Goal: Book appointment/travel/reservation

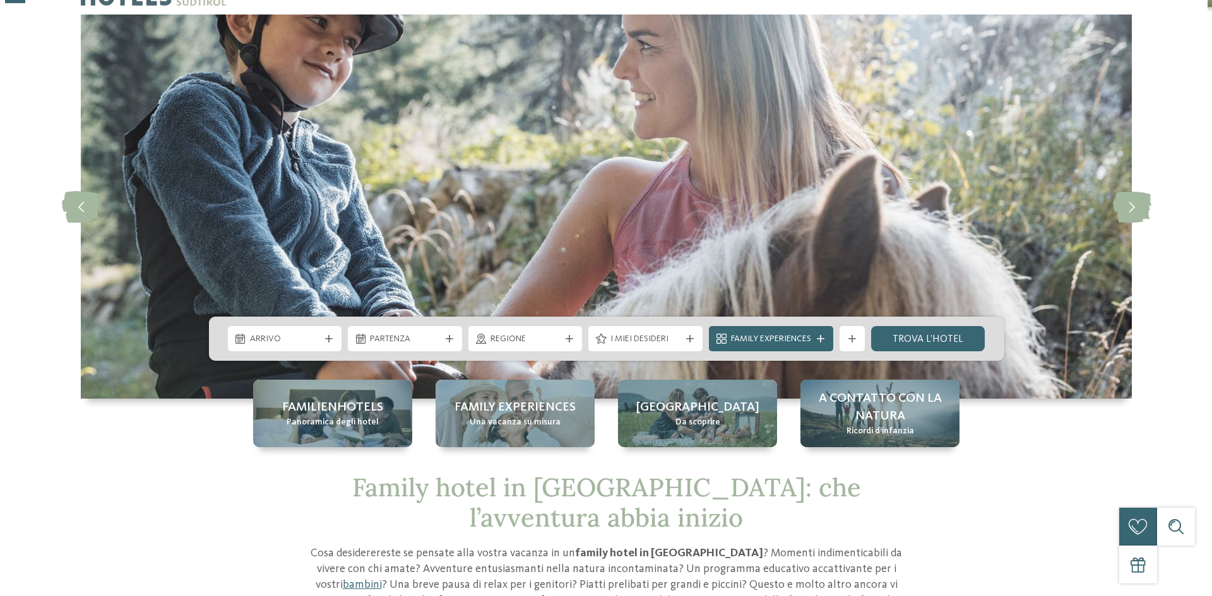
scroll to position [63, 0]
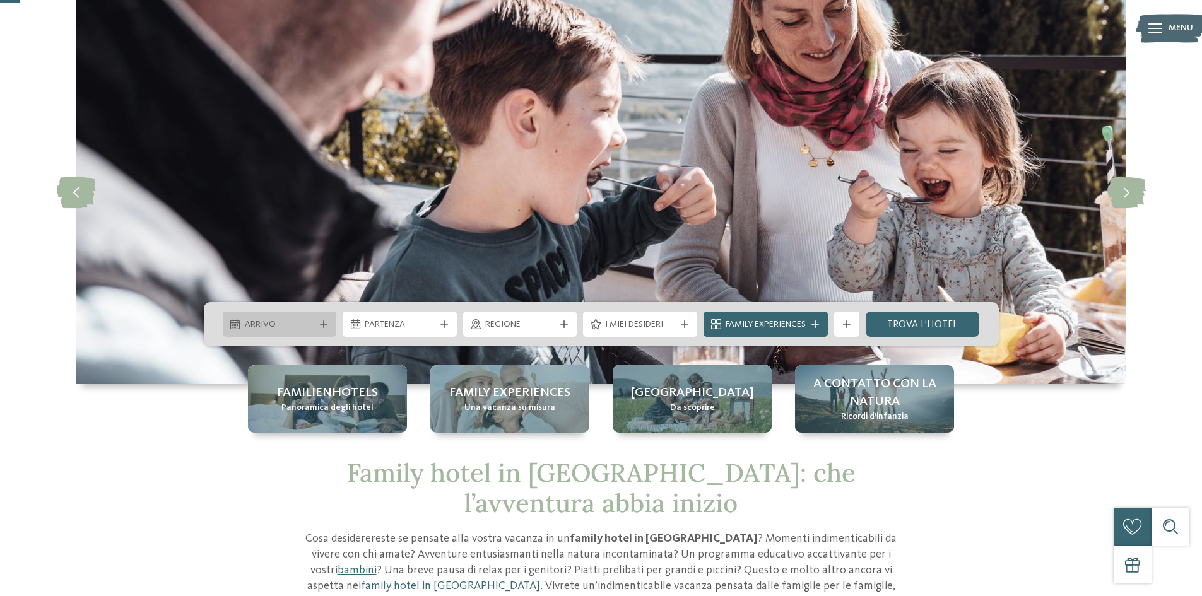
click at [305, 320] on span "Arrivo" at bounding box center [280, 325] width 70 height 13
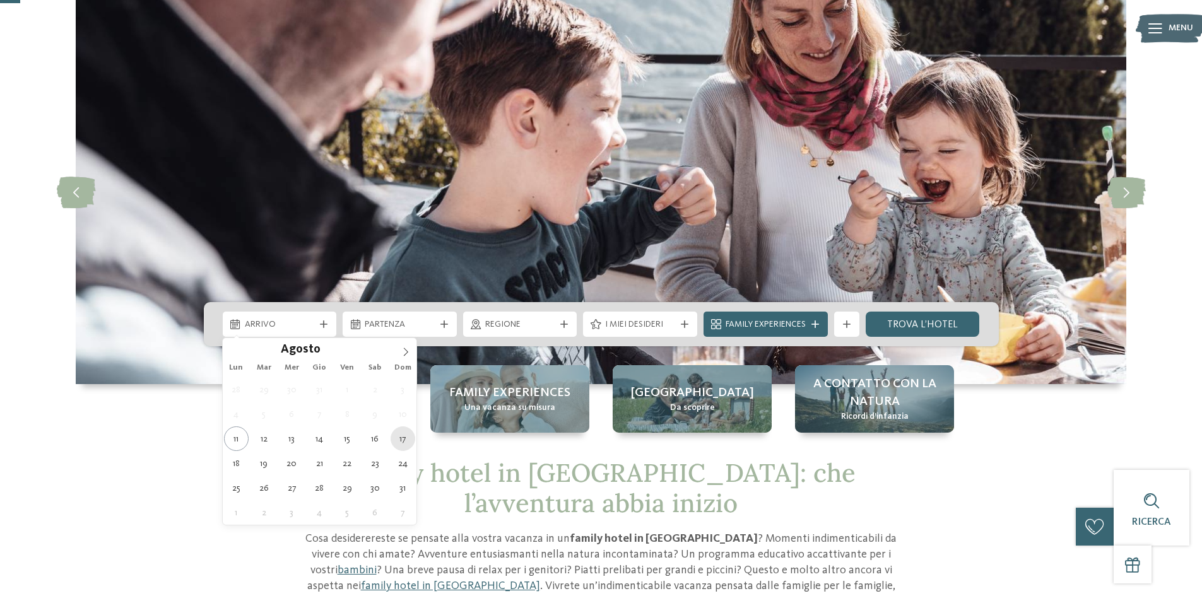
type div "[DATE]"
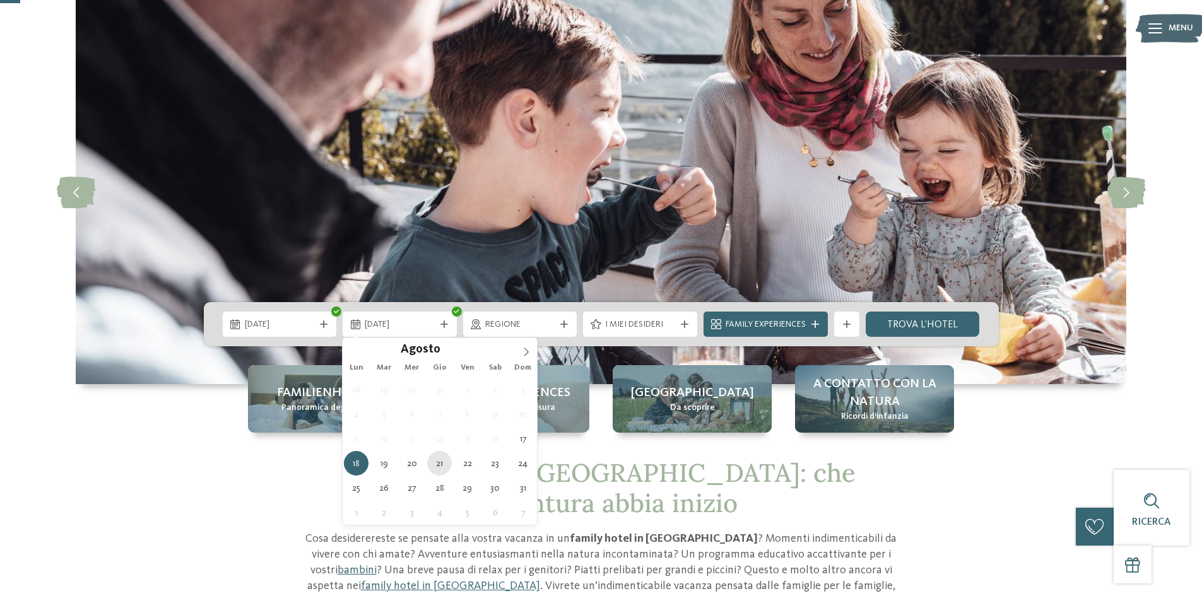
type div "[DATE]"
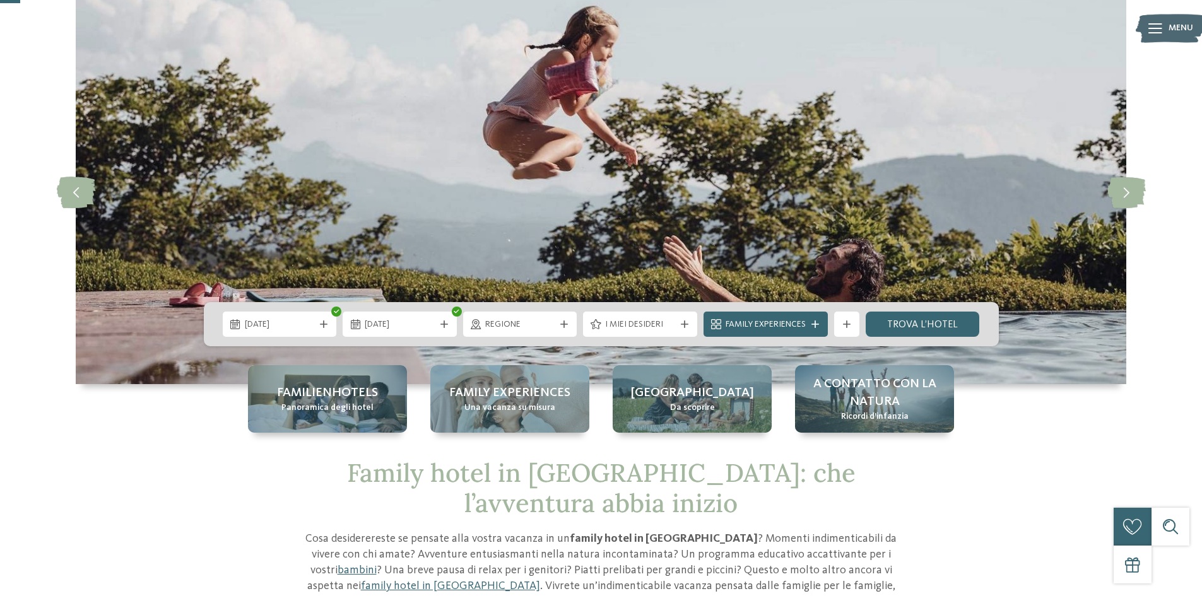
click at [514, 319] on span "Regione" at bounding box center [520, 325] width 70 height 13
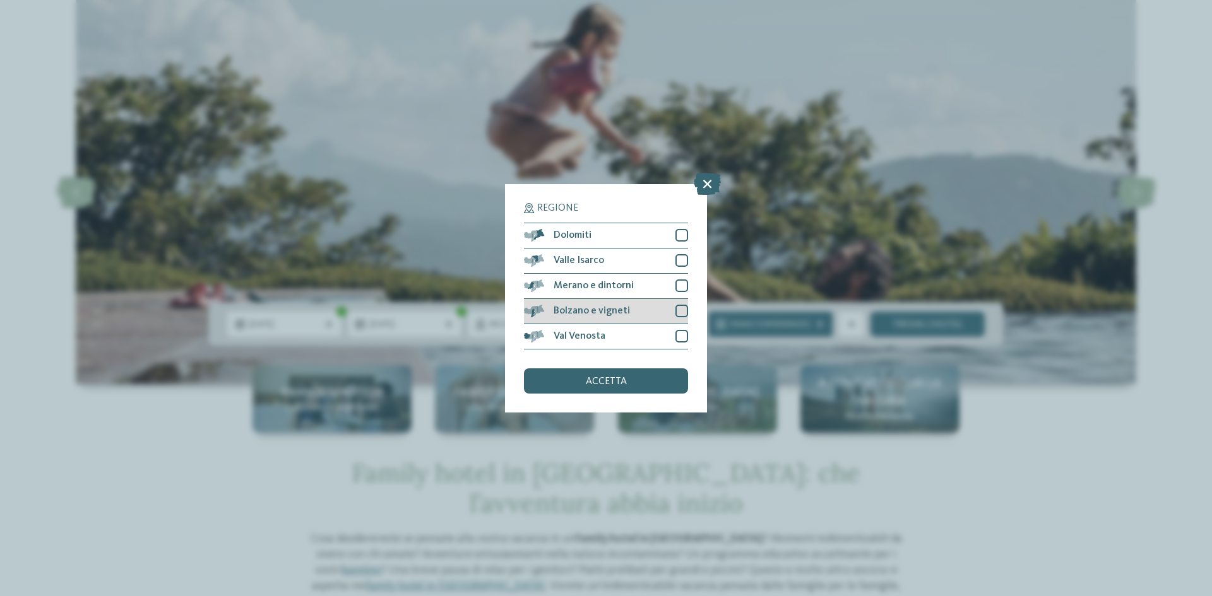
click at [683, 308] on div at bounding box center [681, 311] width 13 height 13
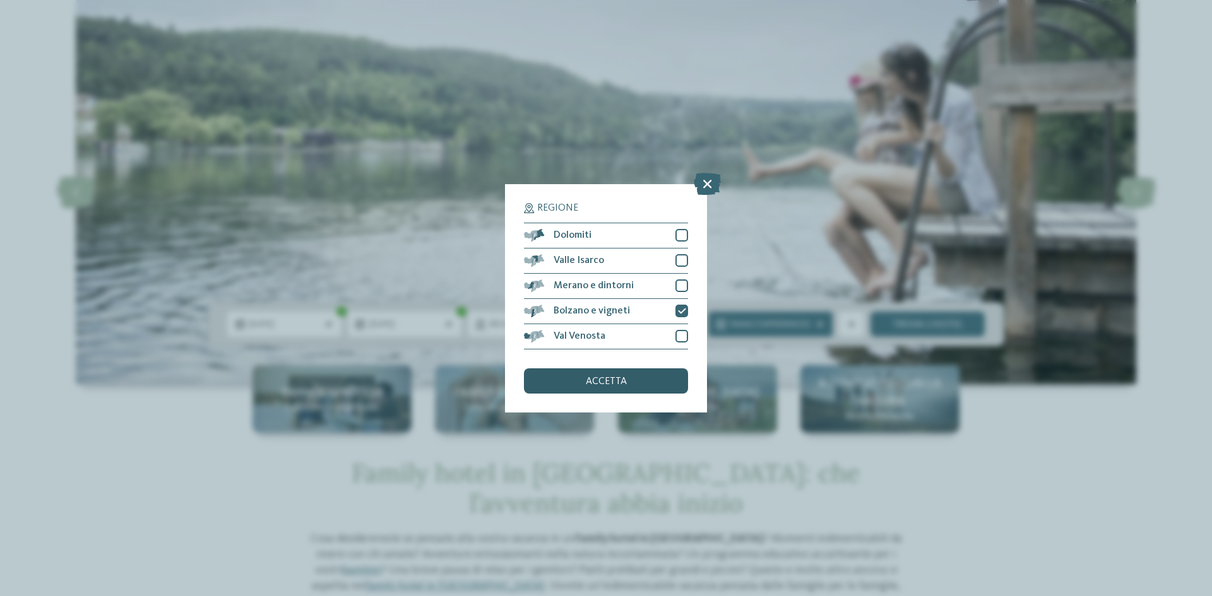
click at [604, 383] on span "accetta" at bounding box center [606, 382] width 41 height 10
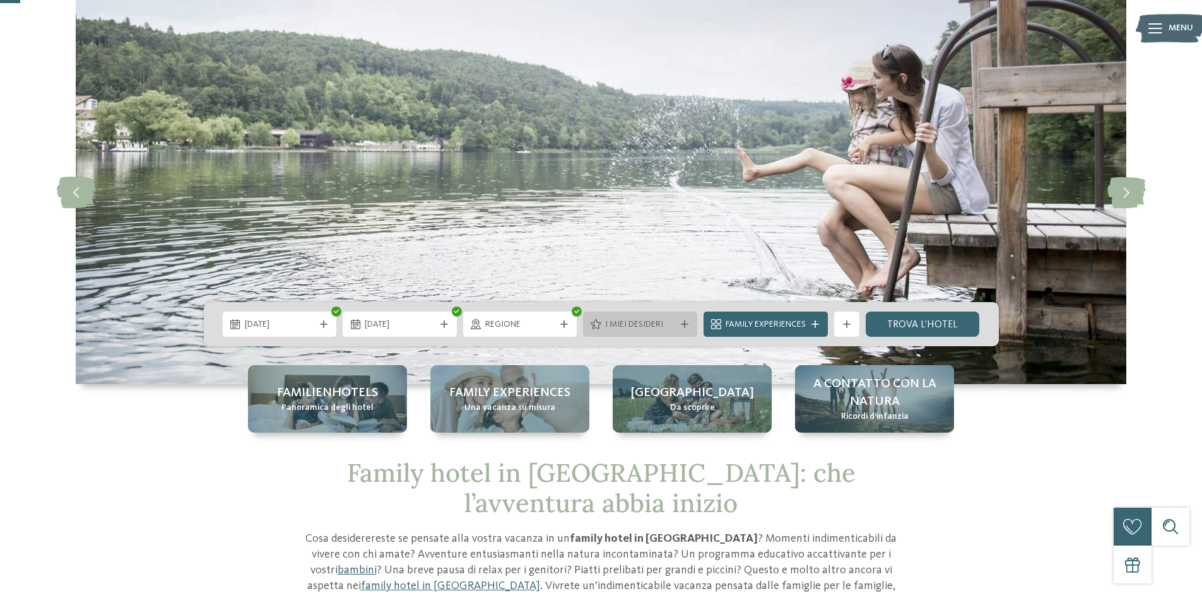
click at [654, 321] on span "I miei desideri" at bounding box center [640, 325] width 70 height 13
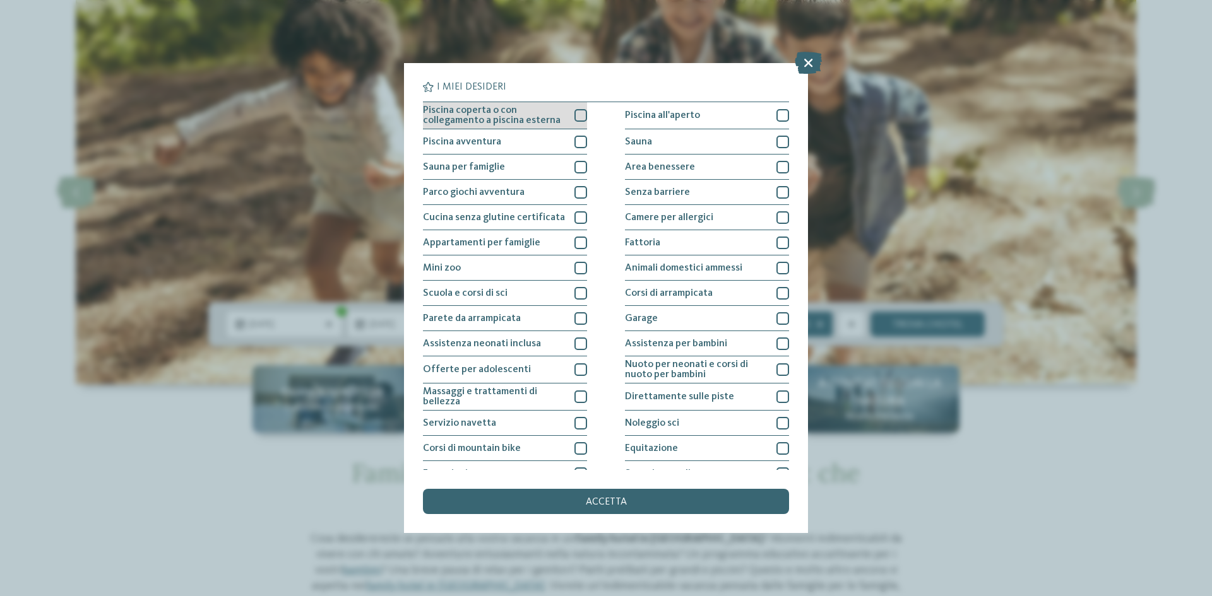
click at [576, 112] on div at bounding box center [580, 115] width 13 height 13
click at [575, 145] on div at bounding box center [580, 142] width 13 height 13
click at [574, 196] on div at bounding box center [580, 192] width 13 height 13
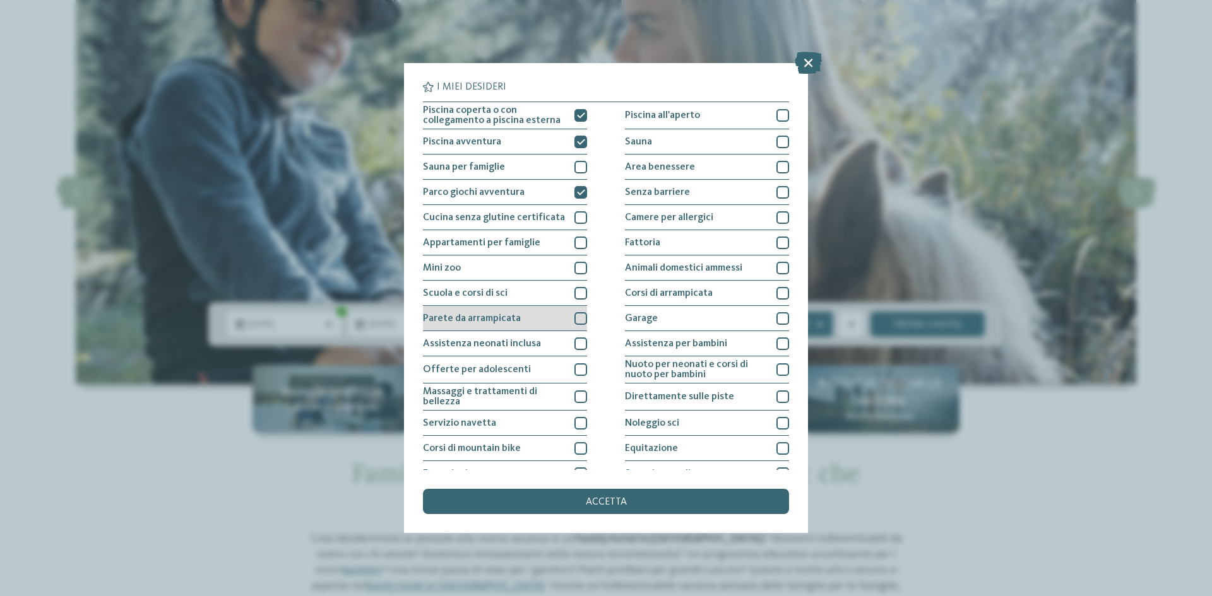
click at [574, 319] on div at bounding box center [580, 318] width 13 height 13
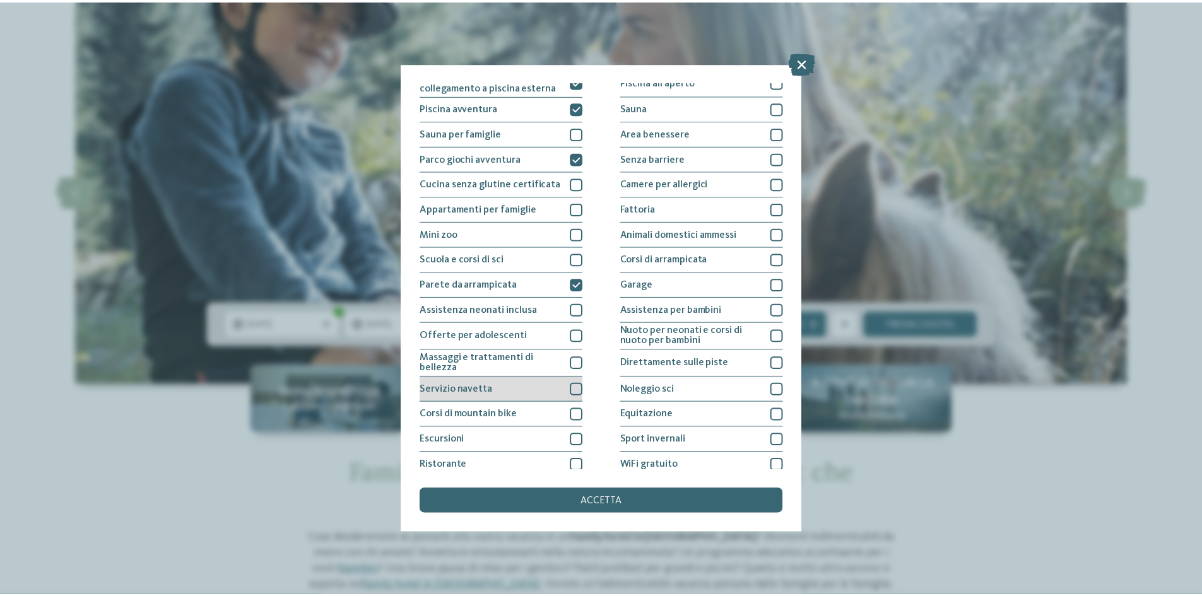
scroll to position [67, 0]
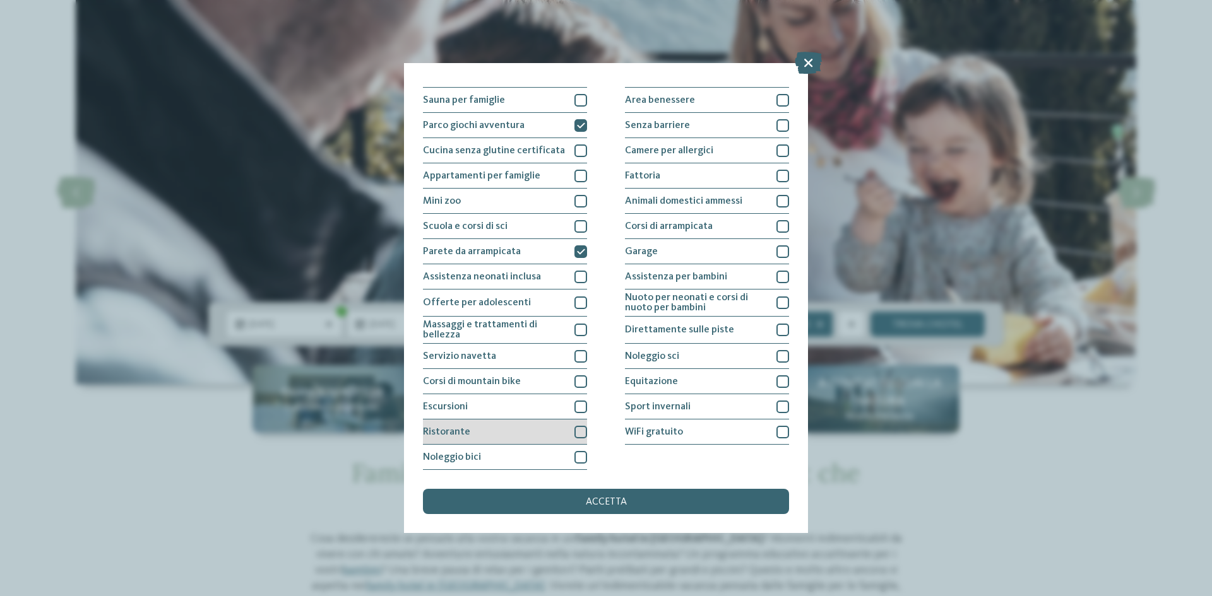
click at [578, 428] on div at bounding box center [580, 432] width 13 height 13
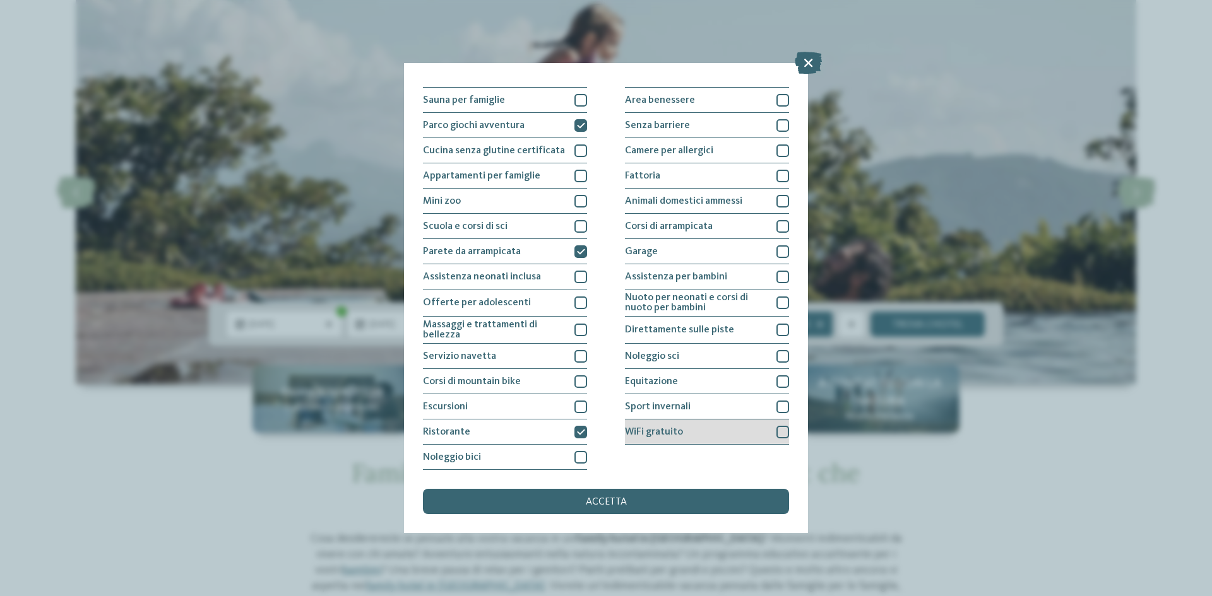
click at [779, 430] on div at bounding box center [782, 432] width 13 height 13
click at [616, 504] on span "accetta" at bounding box center [606, 502] width 41 height 10
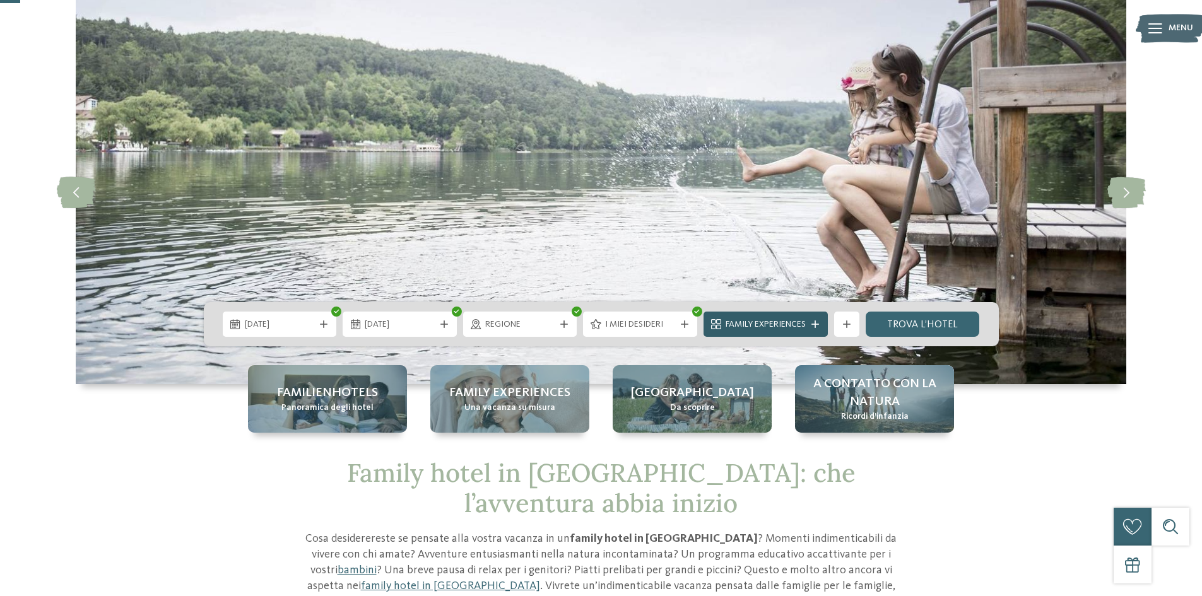
click at [811, 324] on div at bounding box center [815, 325] width 13 height 8
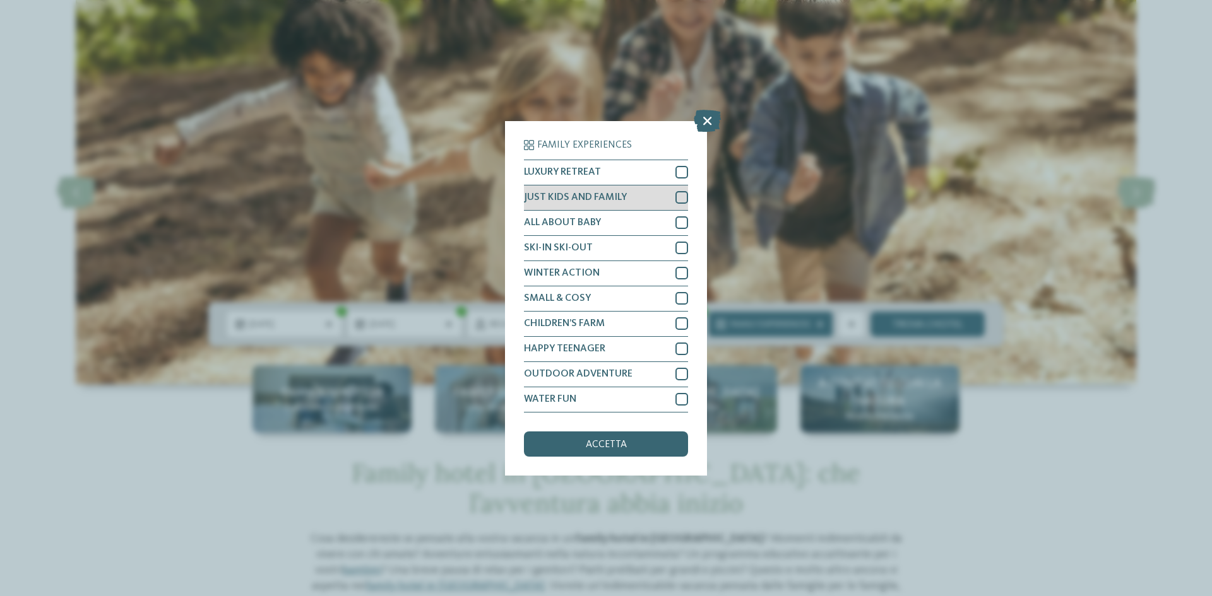
click at [682, 197] on div at bounding box center [681, 197] width 13 height 13
click at [603, 448] on span "accetta" at bounding box center [606, 445] width 41 height 10
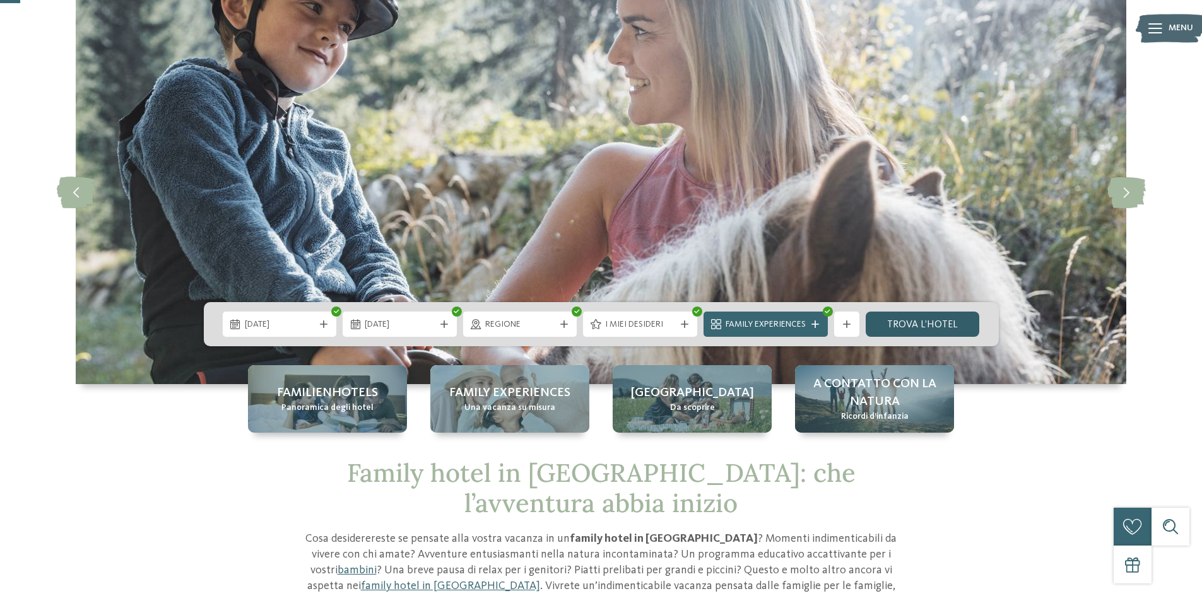
click at [924, 324] on link "trova l’hotel" at bounding box center [923, 324] width 114 height 25
